Goal: Task Accomplishment & Management: Manage account settings

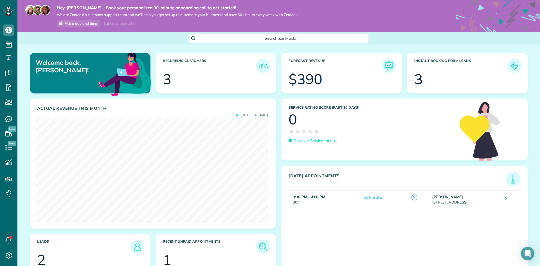
scroll to position [23, 0]
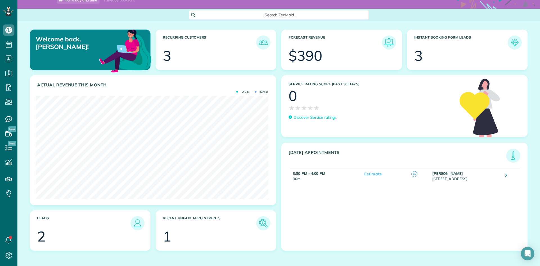
click at [248, 227] on h3 "Recent unpaid appointments" at bounding box center [209, 223] width 93 height 14
click at [261, 222] on img at bounding box center [263, 223] width 13 height 13
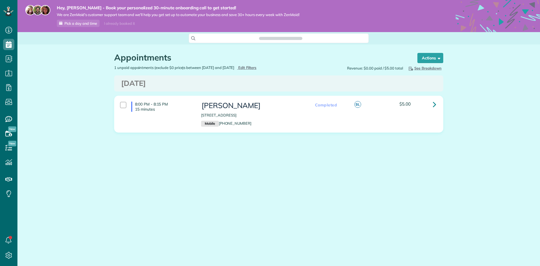
scroll to position [3, 3]
click at [435, 103] on icon at bounding box center [434, 104] width 3 height 10
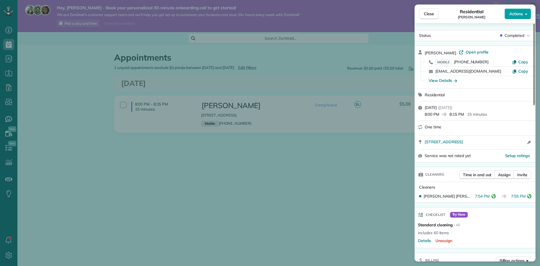
click at [524, 14] on button "Actions" at bounding box center [518, 13] width 26 height 11
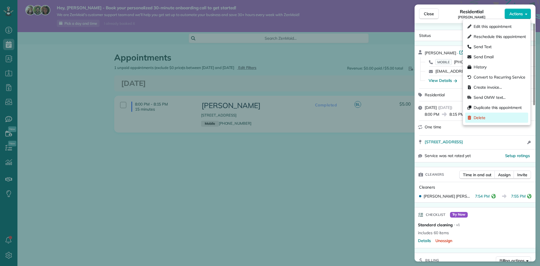
click at [479, 119] on span "Delete" at bounding box center [500, 118] width 52 height 6
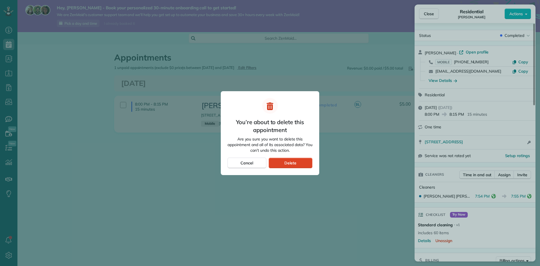
click at [288, 163] on span "Delete" at bounding box center [290, 163] width 12 height 6
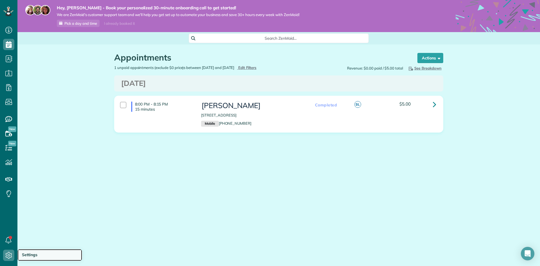
click at [26, 254] on span "Settings" at bounding box center [29, 254] width 15 height 5
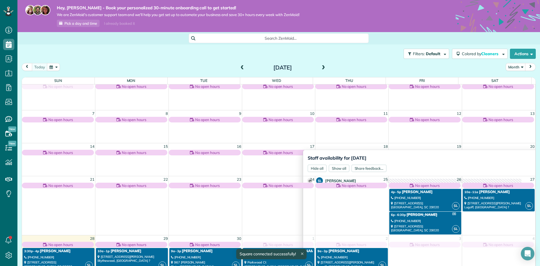
scroll to position [9, 0]
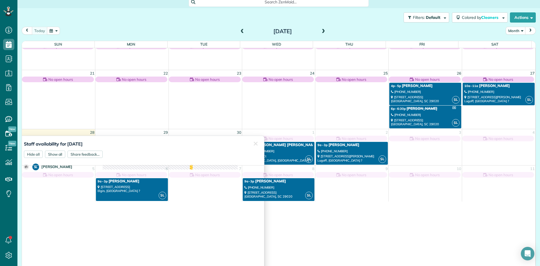
scroll to position [39, 0]
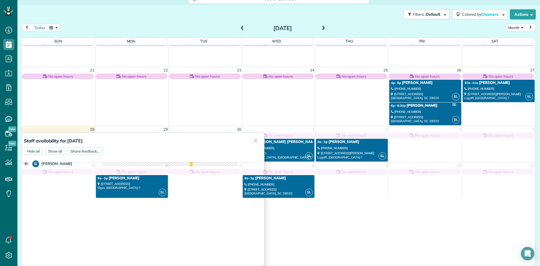
click at [250, 139] on div "✕" at bounding box center [255, 140] width 11 height 15
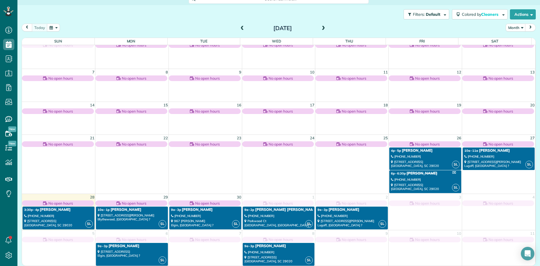
click at [70, 196] on div "No open hours" at bounding box center [58, 200] width 73 height 12
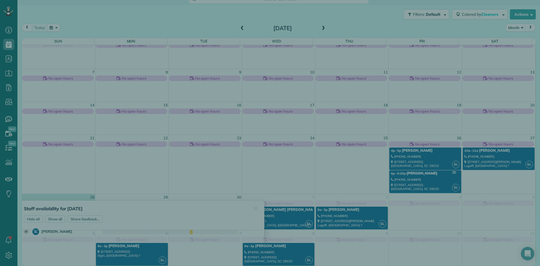
scroll to position [77, 0]
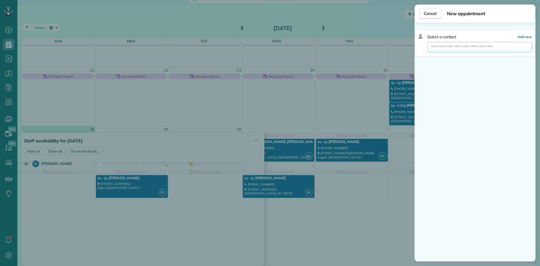
click at [464, 48] on input "text" at bounding box center [480, 47] width 104 height 10
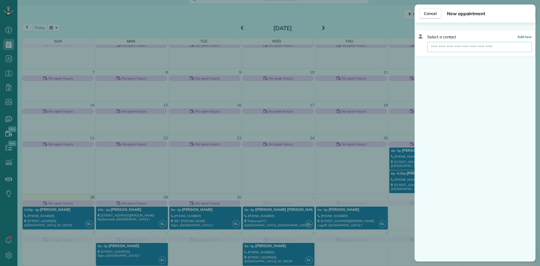
scroll to position [9, 0]
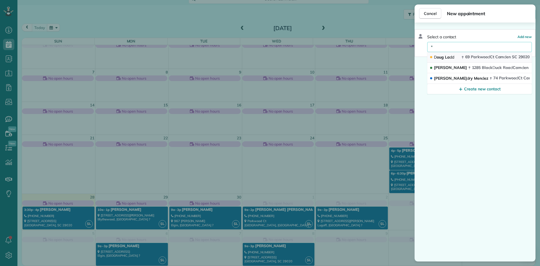
type input "*"
click at [472, 57] on span "69 Parkwoo d Ct Cam d en SC 29020" at bounding box center [497, 56] width 64 height 5
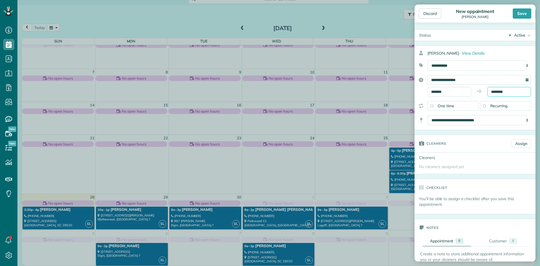
click at [516, 92] on input "********" at bounding box center [510, 92] width 44 height 10
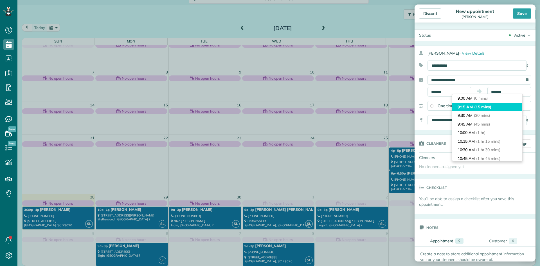
click at [501, 108] on li "9:15 AM (15 mins)" at bounding box center [487, 107] width 70 height 9
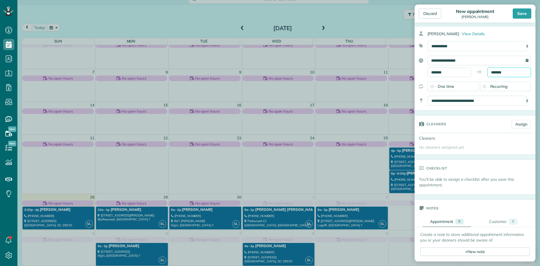
scroll to position [28, 0]
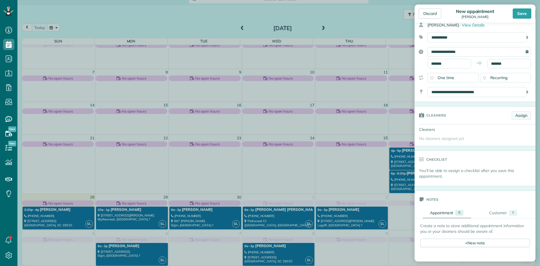
type input "********"
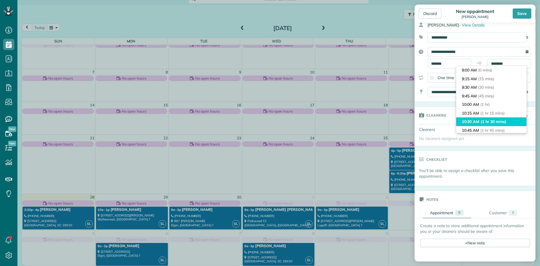
click at [516, 118] on li "10:30 AM (1 hr 30 mins)" at bounding box center [491, 121] width 70 height 9
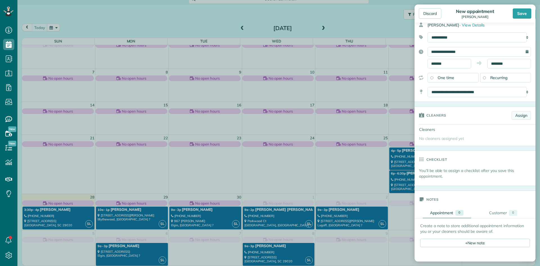
click at [516, 117] on link "Assign" at bounding box center [521, 115] width 19 height 8
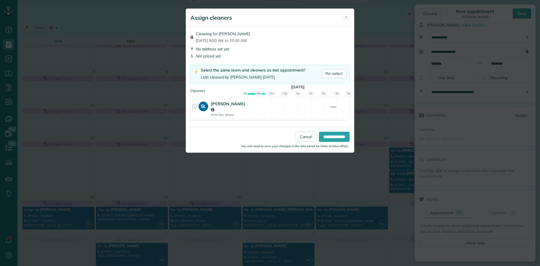
click at [196, 106] on div at bounding box center [195, 109] width 6 height 16
click at [331, 132] on input "**********" at bounding box center [334, 137] width 31 height 10
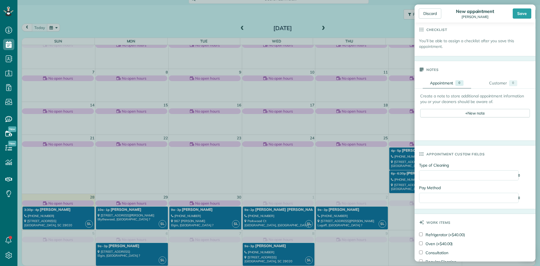
scroll to position [169, 0]
click at [447, 173] on select "**********" at bounding box center [469, 173] width 100 height 10
select select "**********"
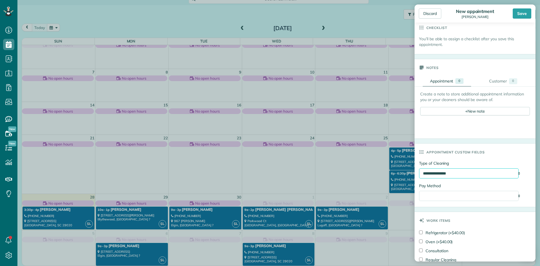
click at [419, 168] on select "**********" at bounding box center [469, 173] width 100 height 10
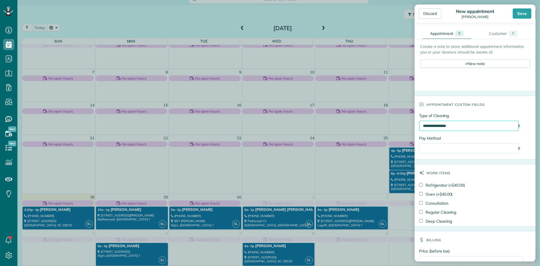
scroll to position [225, 0]
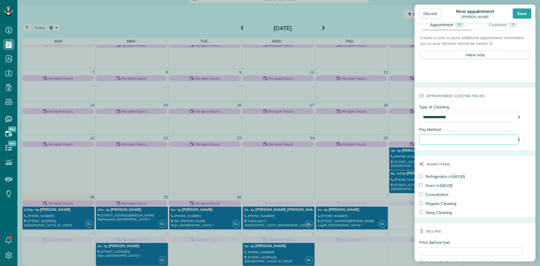
click at [442, 139] on select "**********" at bounding box center [469, 140] width 100 height 10
select select "**********"
click at [419, 135] on select "**********" at bounding box center [469, 140] width 100 height 10
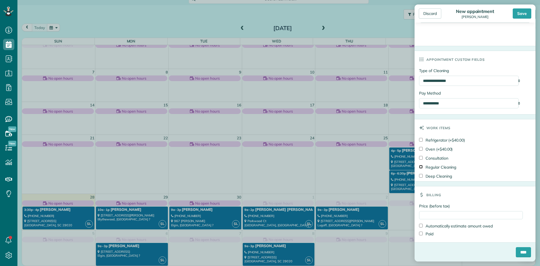
scroll to position [263, 0]
click at [440, 216] on input "Price (before tax)" at bounding box center [471, 215] width 104 height 8
type input "****"
click at [516, 253] on input "****" at bounding box center [523, 252] width 15 height 10
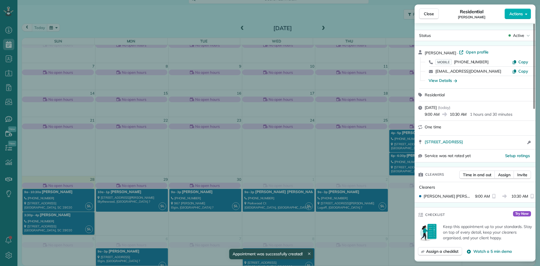
scroll to position [28, 0]
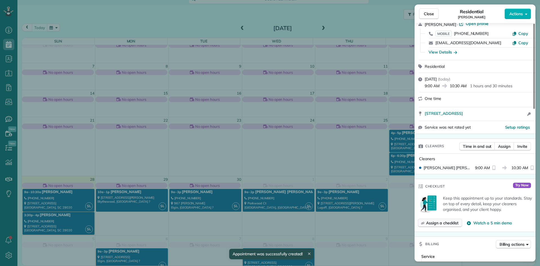
click at [439, 224] on span "Assign a checklist" at bounding box center [442, 223] width 32 height 6
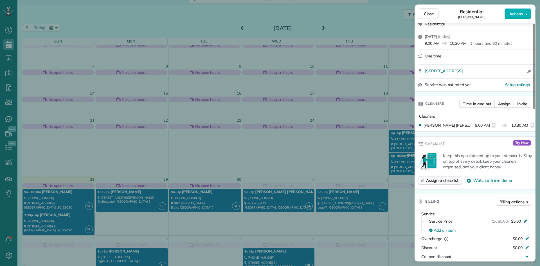
scroll to position [85, 0]
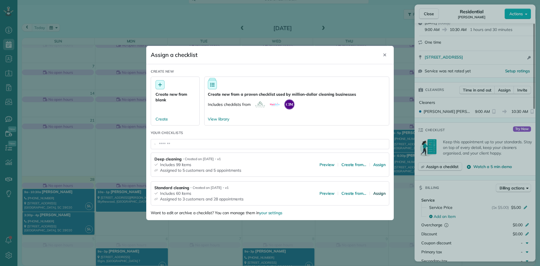
click at [381, 192] on span "Assign" at bounding box center [379, 194] width 12 height 6
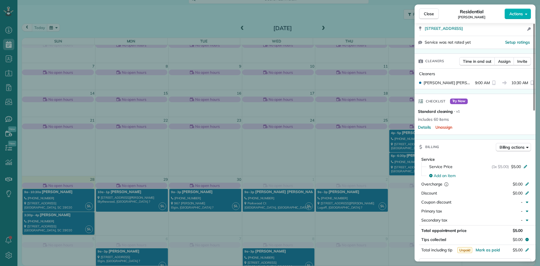
scroll to position [0, 0]
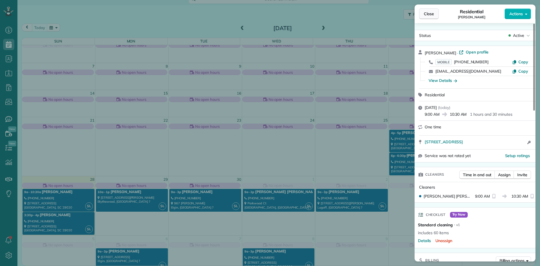
click at [427, 13] on span "Close" at bounding box center [429, 14] width 10 height 6
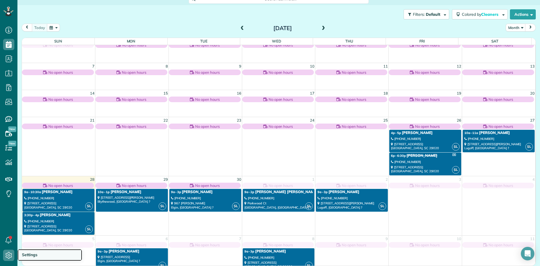
click at [35, 253] on span "Settings" at bounding box center [29, 254] width 15 height 5
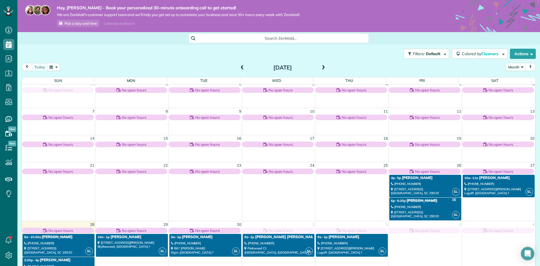
scroll to position [15, 0]
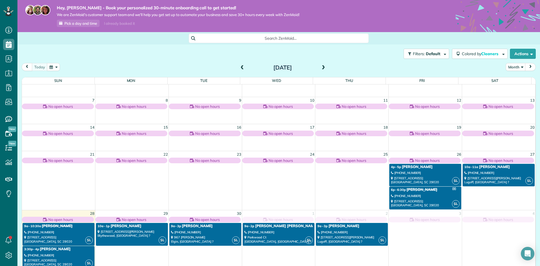
click at [67, 234] on div "(402) 540-7880" at bounding box center [58, 232] width 69 height 4
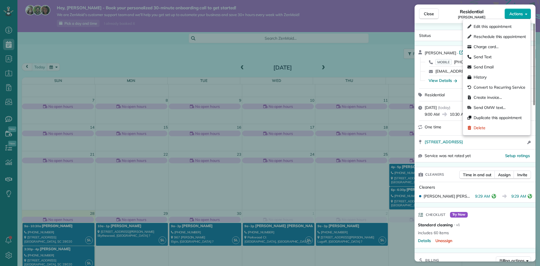
click at [524, 14] on button "Actions" at bounding box center [518, 13] width 26 height 11
click at [487, 96] on span "Create invoice…" at bounding box center [500, 98] width 52 height 6
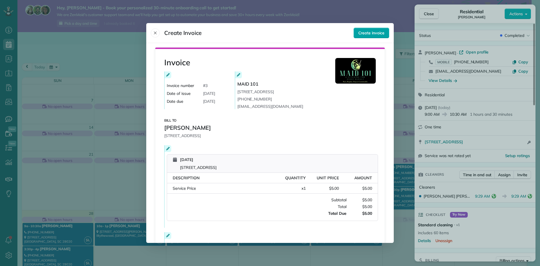
click at [370, 34] on span "Create invoice" at bounding box center [372, 33] width 26 height 6
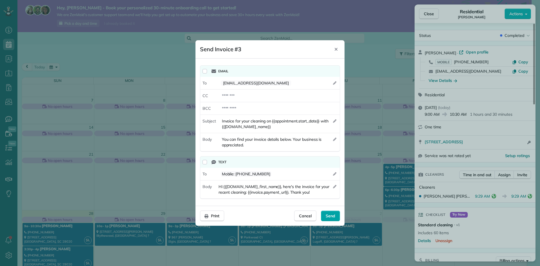
click at [328, 214] on span "Send" at bounding box center [331, 216] width 10 height 6
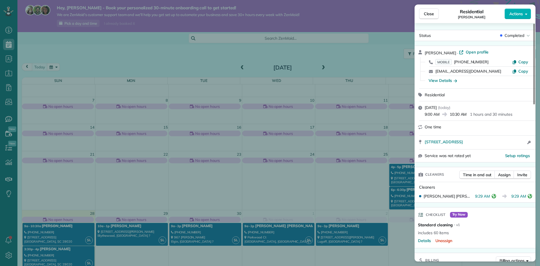
click at [290, 53] on div "Close Residential Doug Ladd Actions Status Completed Doug Ladd · Open profile M…" at bounding box center [270, 133] width 540 height 266
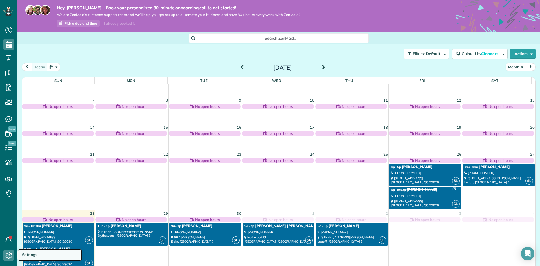
click at [30, 256] on span "Settings" at bounding box center [29, 254] width 15 height 5
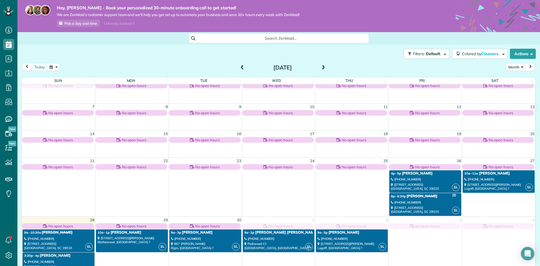
scroll to position [15, 0]
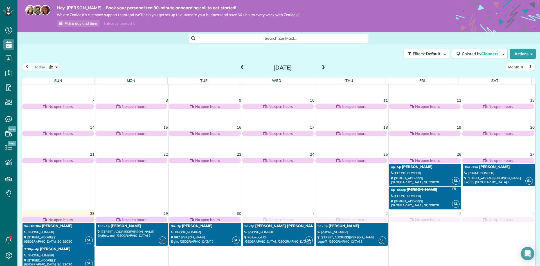
click at [62, 232] on div "[PHONE_NUMBER]" at bounding box center [58, 232] width 69 height 4
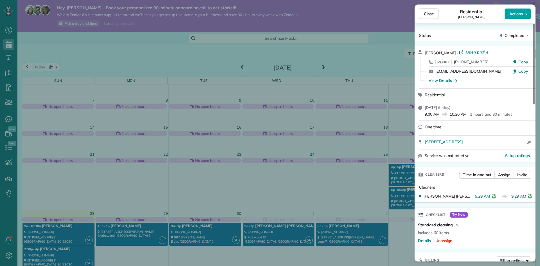
click at [527, 12] on icon "button" at bounding box center [526, 14] width 2 height 4
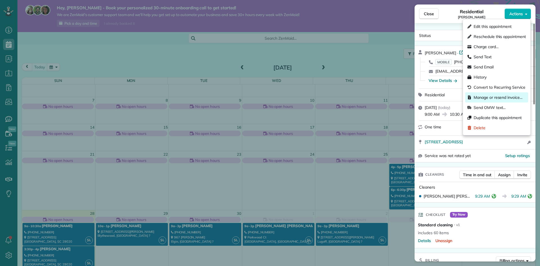
click at [488, 96] on span "Manage or resend invoice…" at bounding box center [500, 98] width 52 height 6
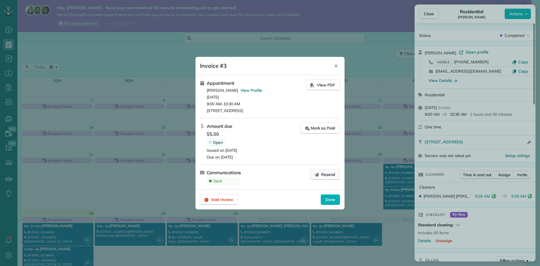
click at [333, 173] on span "Resend" at bounding box center [328, 175] width 14 height 6
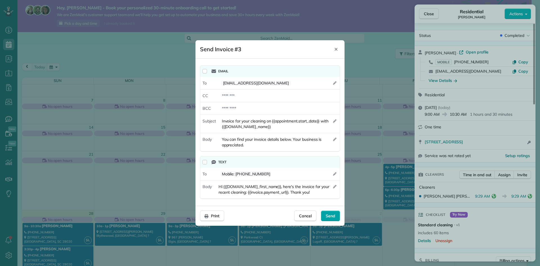
click at [327, 217] on span "Send" at bounding box center [331, 216] width 10 height 6
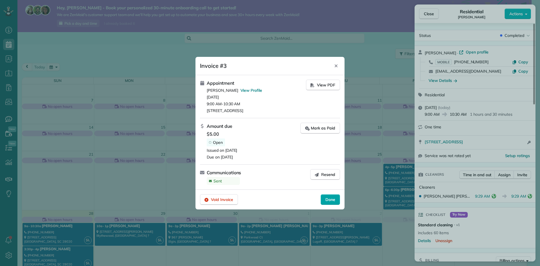
click at [326, 199] on span "Done" at bounding box center [331, 200] width 10 height 6
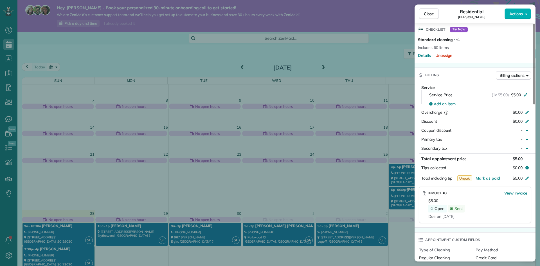
scroll to position [199, 0]
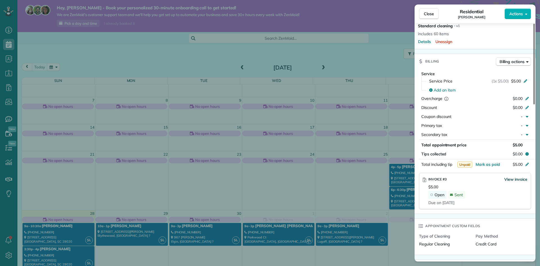
click at [512, 178] on span "View invoice" at bounding box center [516, 179] width 23 height 6
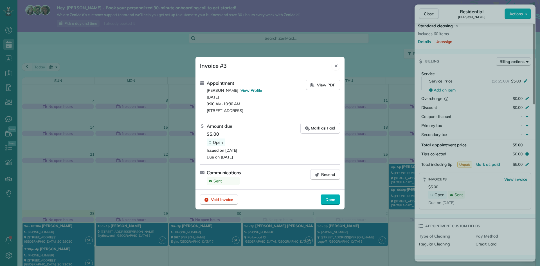
click at [336, 66] on icon "Close" at bounding box center [336, 65] width 3 height 3
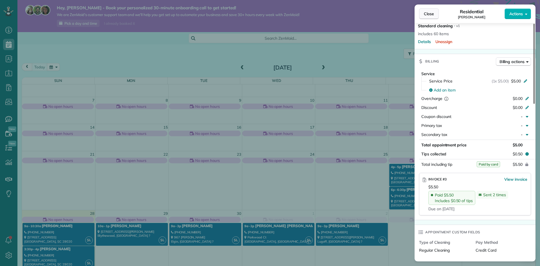
click at [431, 13] on span "Close" at bounding box center [429, 14] width 10 height 6
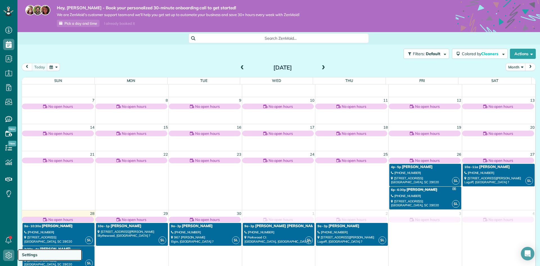
click at [24, 255] on span "Settings" at bounding box center [29, 254] width 15 height 5
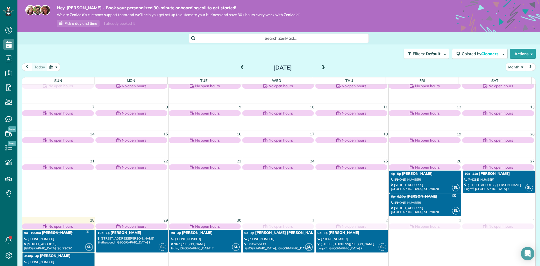
scroll to position [15, 0]
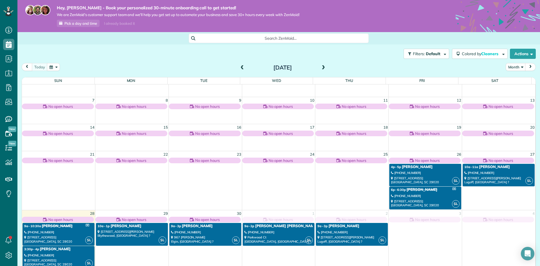
click at [60, 233] on div "[PHONE_NUMBER]" at bounding box center [58, 232] width 69 height 4
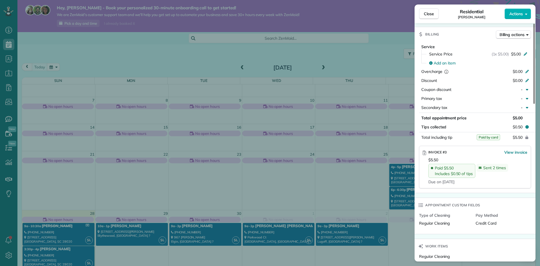
scroll to position [170, 0]
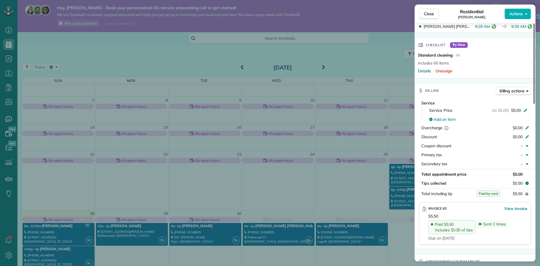
click at [368, 14] on div "Close Residential [PERSON_NAME] Actions Status Completed [PERSON_NAME] · Open p…" at bounding box center [270, 133] width 540 height 266
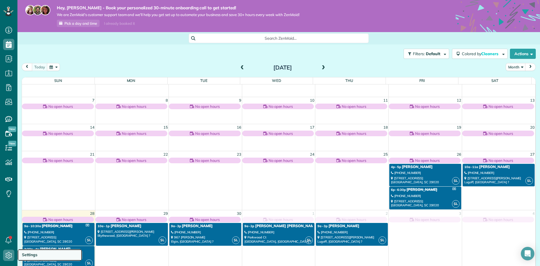
click at [29, 256] on span "Settings" at bounding box center [29, 254] width 15 height 5
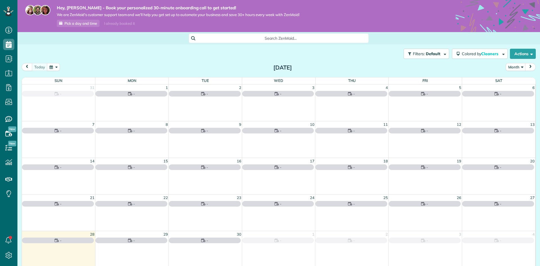
scroll to position [3, 3]
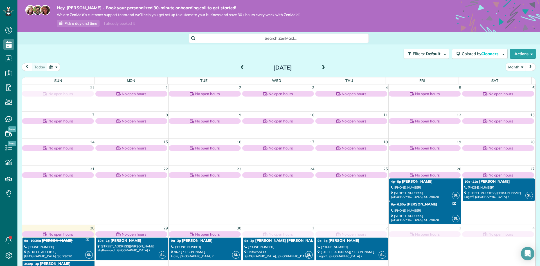
click at [58, 246] on div "[PHONE_NUMBER]" at bounding box center [58, 247] width 69 height 4
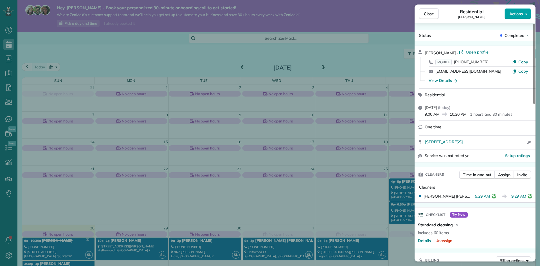
click at [524, 12] on button "Actions" at bounding box center [518, 13] width 26 height 11
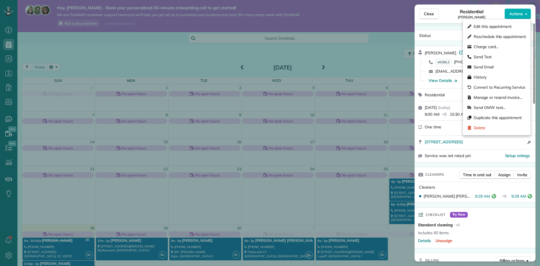
click at [495, 222] on div "Checklist Try Now Standard cleaning ⋅ v1 includes 60 items Details Unassign" at bounding box center [475, 227] width 121 height 41
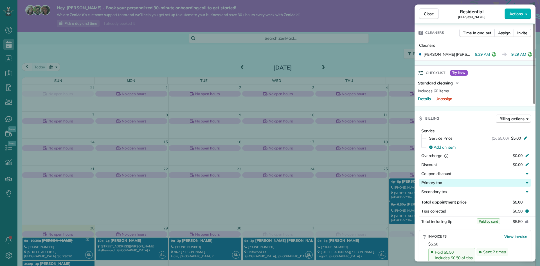
scroll to position [171, 0]
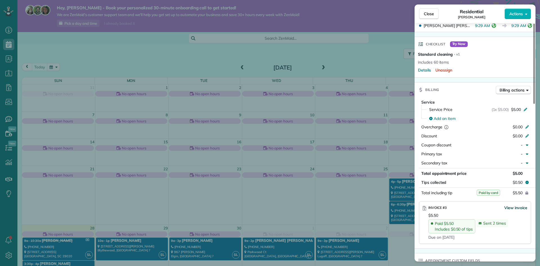
click at [512, 208] on span "View invoice" at bounding box center [516, 208] width 23 height 6
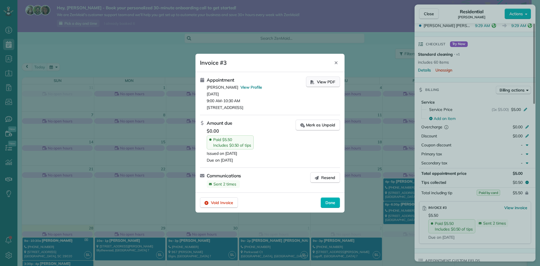
click at [321, 82] on span "View PDF" at bounding box center [326, 82] width 18 height 6
